Goal: Transaction & Acquisition: Purchase product/service

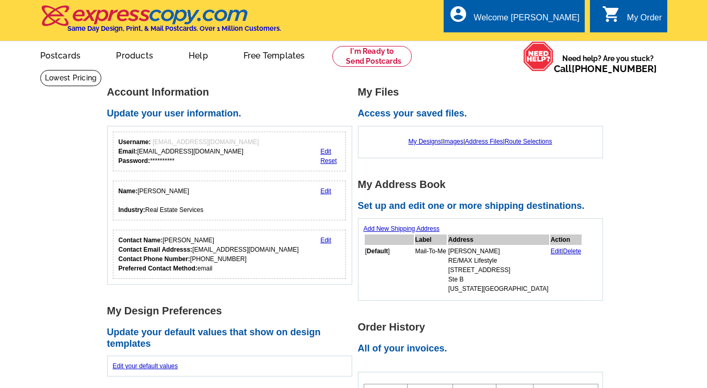
click at [638, 24] on div "My Order" at bounding box center [644, 20] width 35 height 15
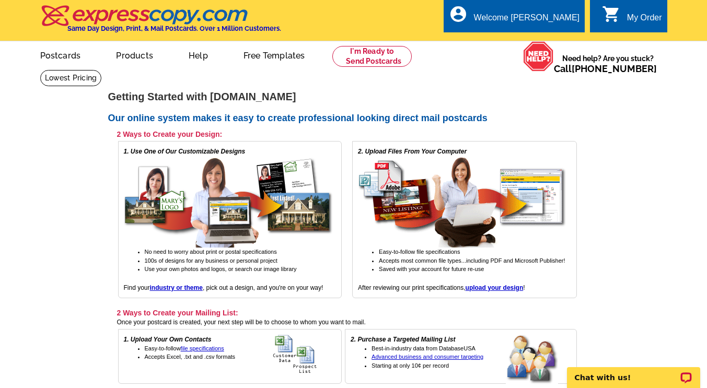
click at [634, 17] on div "My Order" at bounding box center [644, 20] width 35 height 15
click at [49, 52] on link "Postcards" at bounding box center [60, 54] width 73 height 25
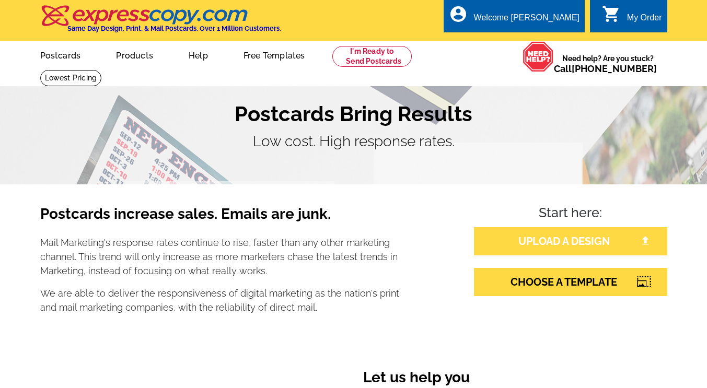
click at [568, 249] on link "UPLOAD A DESIGN" at bounding box center [570, 241] width 193 height 28
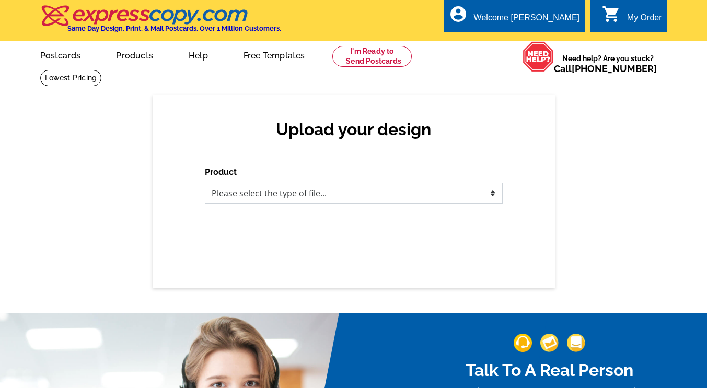
click at [464, 190] on select "Please select the type of file... Postcards Business Cards Letters and flyers G…" at bounding box center [354, 193] width 298 height 21
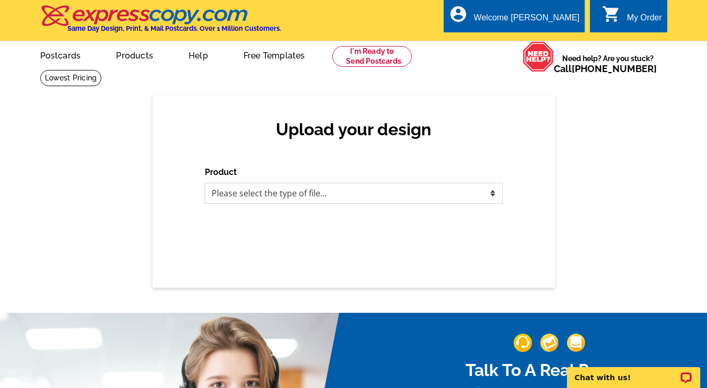
select select "1"
click at [205, 184] on select "Please select the type of file... Postcards Business Cards Letters and flyers G…" at bounding box center [354, 193] width 298 height 21
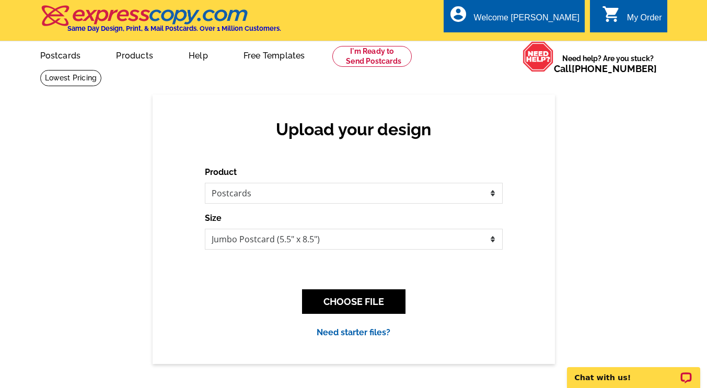
click at [386, 286] on div "CHOOSE FILE" at bounding box center [354, 301] width 298 height 41
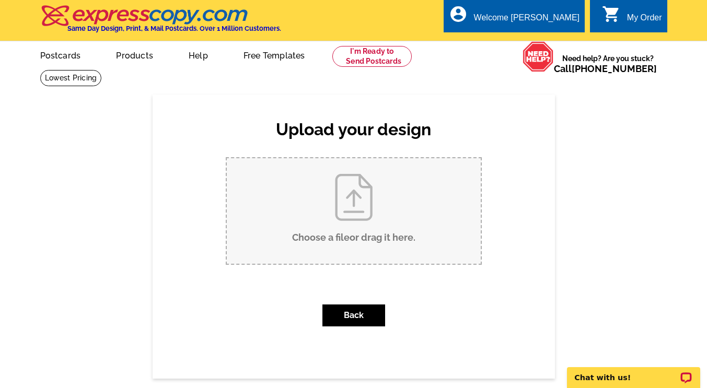
click at [363, 231] on input "Choose a file or drag it here ." at bounding box center [354, 211] width 254 height 106
type input "C:\fakepath\Here's the Scoop - Jumbo Postcard-1-2 (1).pdf"
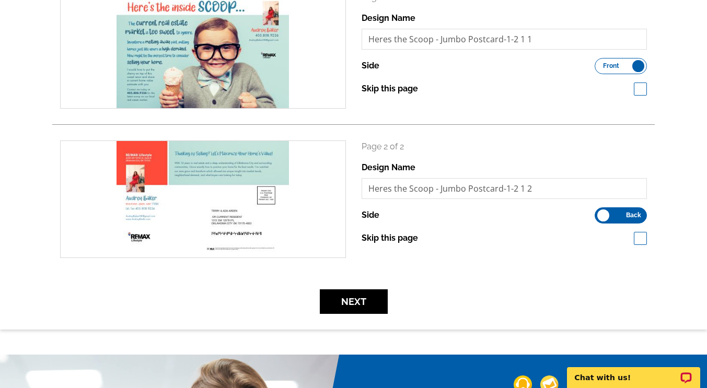
scroll to position [182, 0]
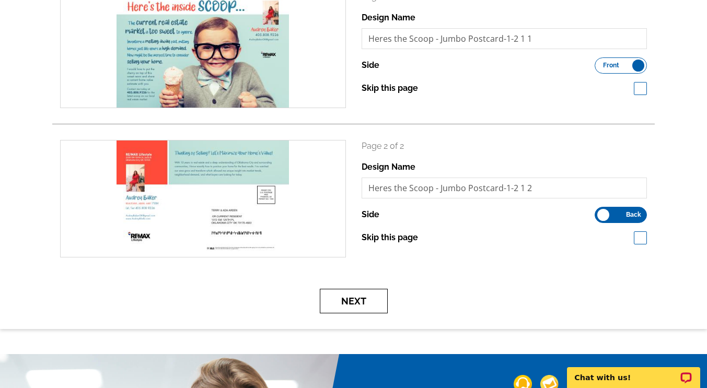
click at [369, 312] on button "Next" at bounding box center [354, 301] width 68 height 25
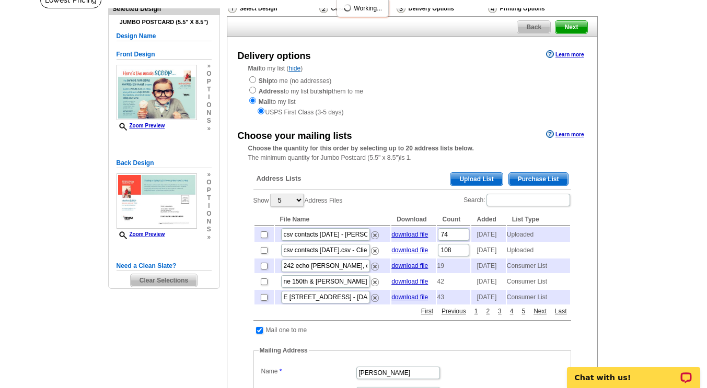
scroll to position [79, 0]
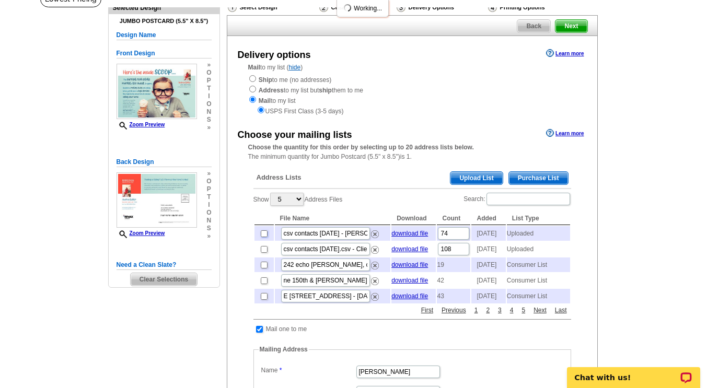
click at [264, 236] on input "checkbox" at bounding box center [264, 234] width 7 height 7
checkbox input "true"
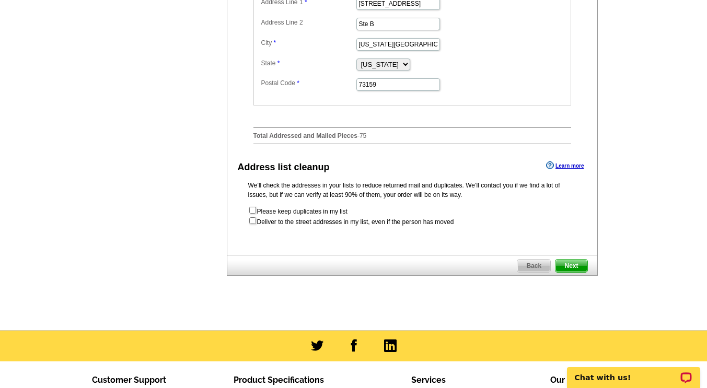
scroll to position [489, 0]
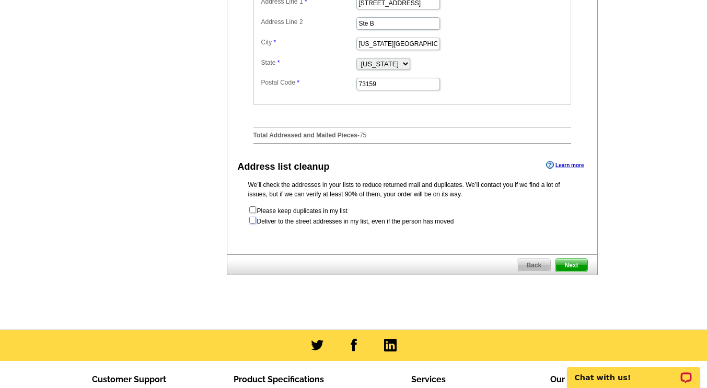
click at [253, 224] on input "checkbox" at bounding box center [252, 220] width 7 height 7
checkbox input "true"
radio input "true"
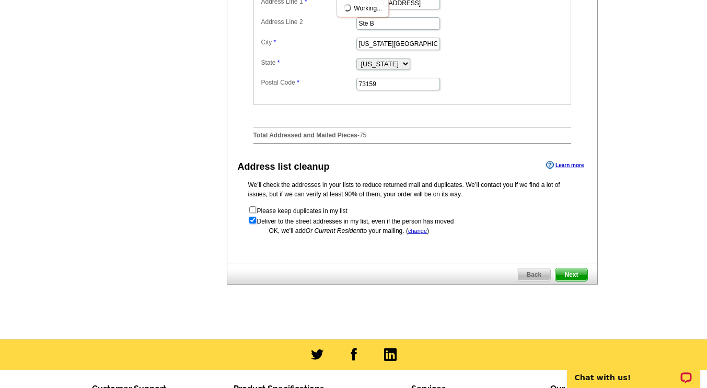
scroll to position [0, 0]
click at [584, 281] on span "Next" at bounding box center [571, 275] width 31 height 13
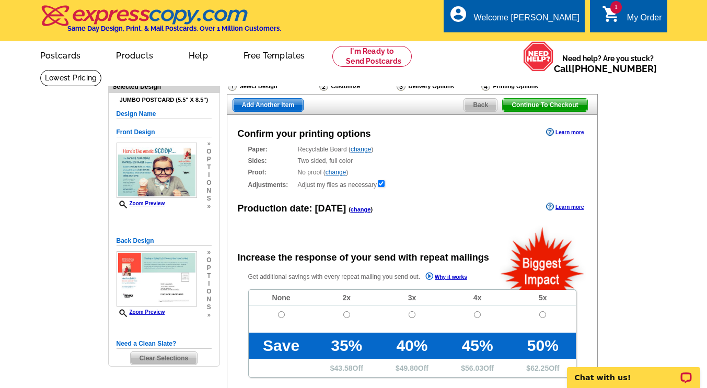
radio input "false"
click at [282, 316] on input "radio" at bounding box center [281, 315] width 7 height 7
radio input "true"
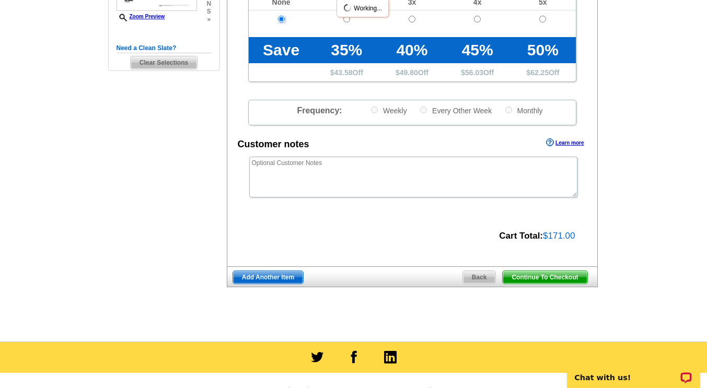
scroll to position [297, 0]
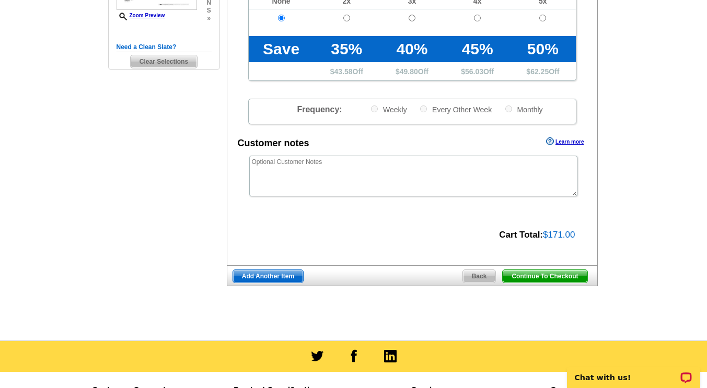
click at [565, 281] on span "Continue To Checkout" at bounding box center [545, 276] width 84 height 13
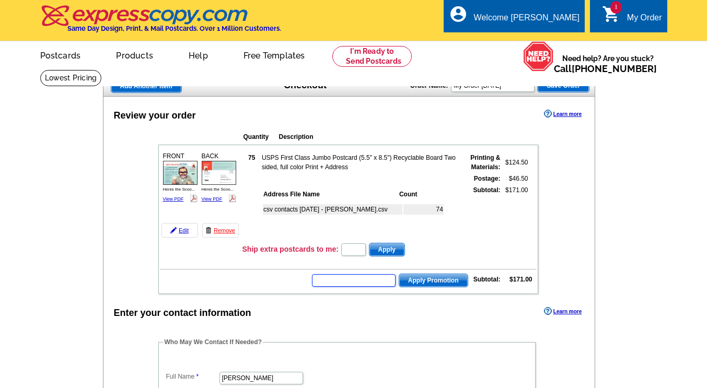
click at [366, 285] on input "text" at bounding box center [354, 281] width 84 height 13
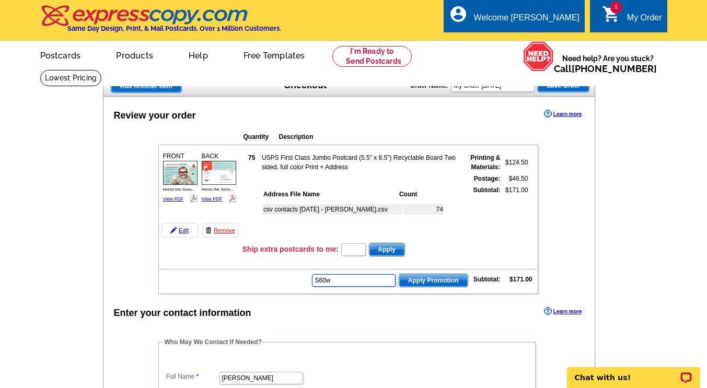
type input "S60w"
click at [436, 284] on span "Apply Promotion" at bounding box center [433, 281] width 68 height 13
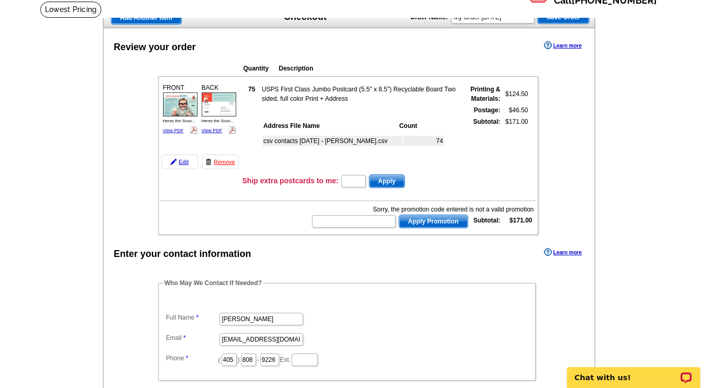
scroll to position [70, 0]
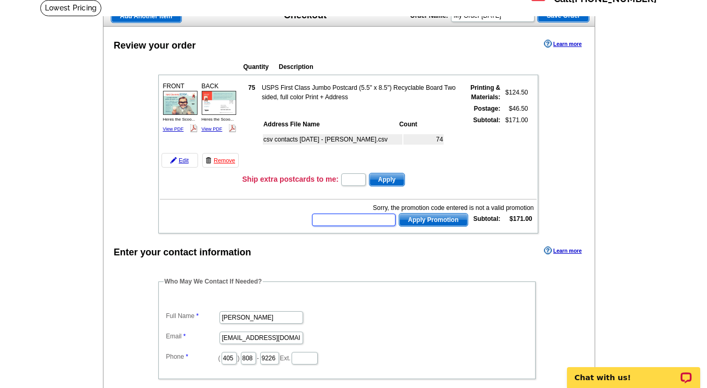
click at [359, 220] on input "text" at bounding box center [354, 220] width 84 height 13
type input "SMS60w"
click at [441, 220] on span "Apply Promotion" at bounding box center [433, 220] width 68 height 13
click at [657, 378] on p "Chat with us!" at bounding box center [627, 378] width 104 height 8
